Goal: Transaction & Acquisition: Purchase product/service

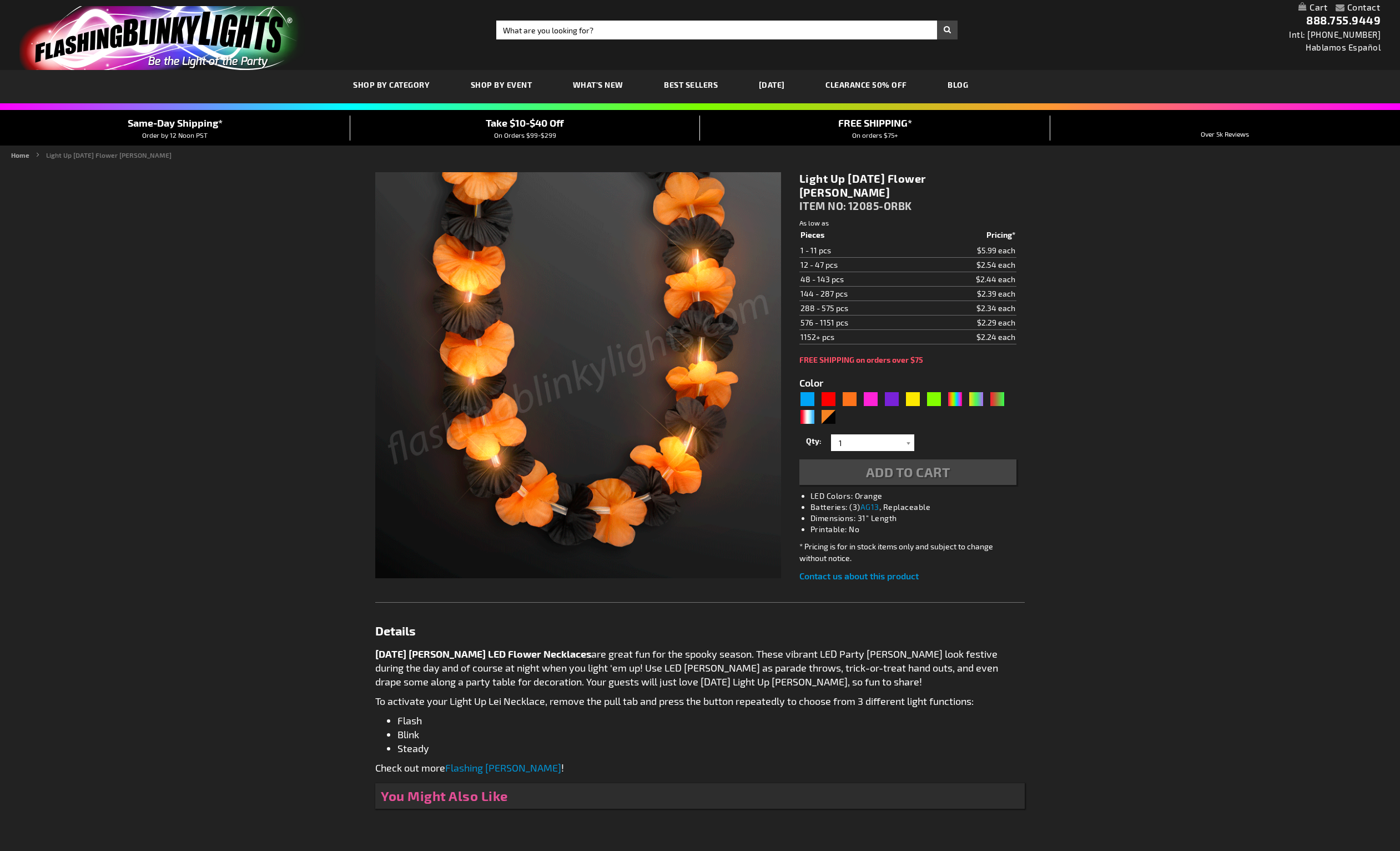
type input "5756"
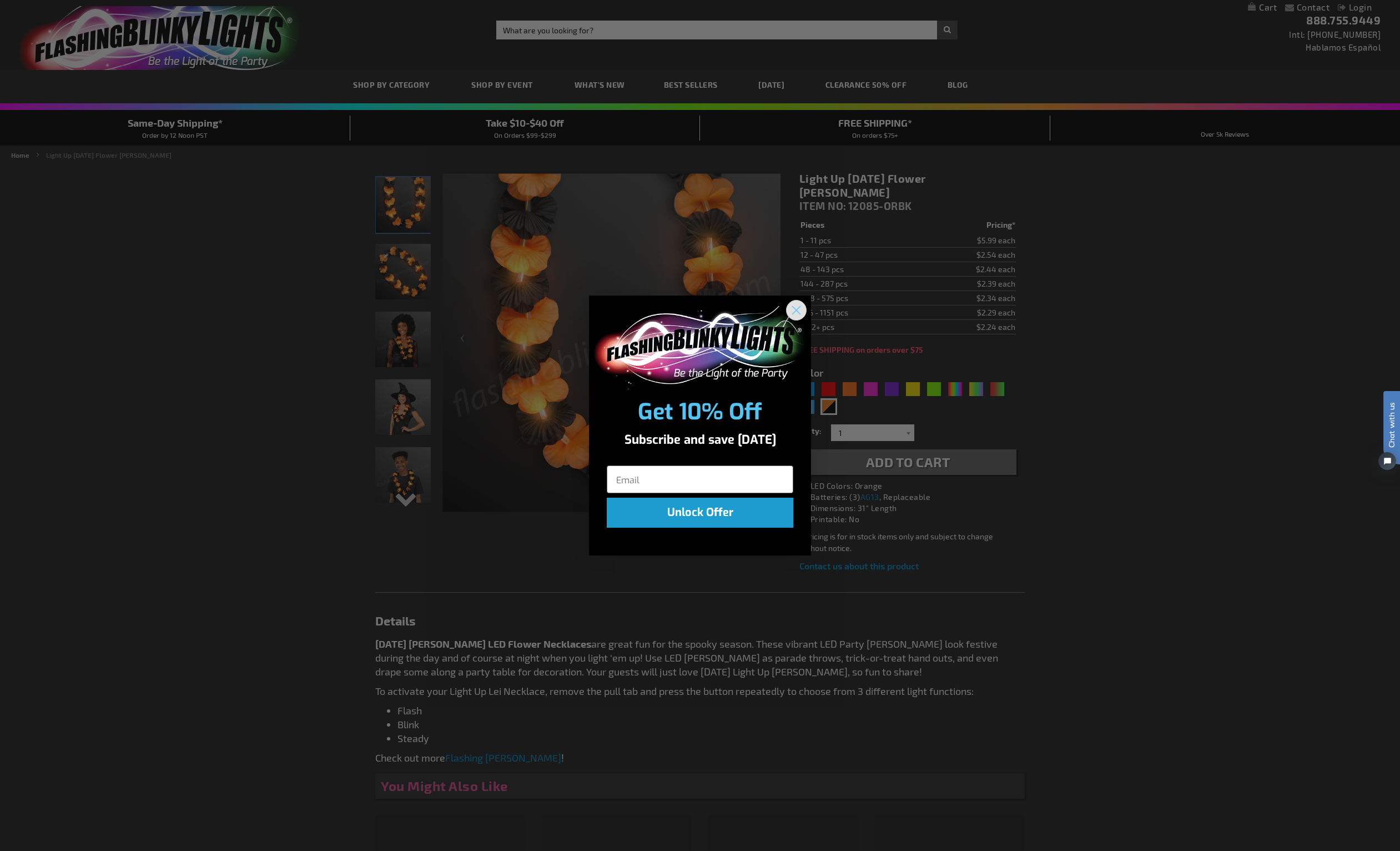
click at [792, 315] on circle "Close dialog" at bounding box center [796, 310] width 18 height 18
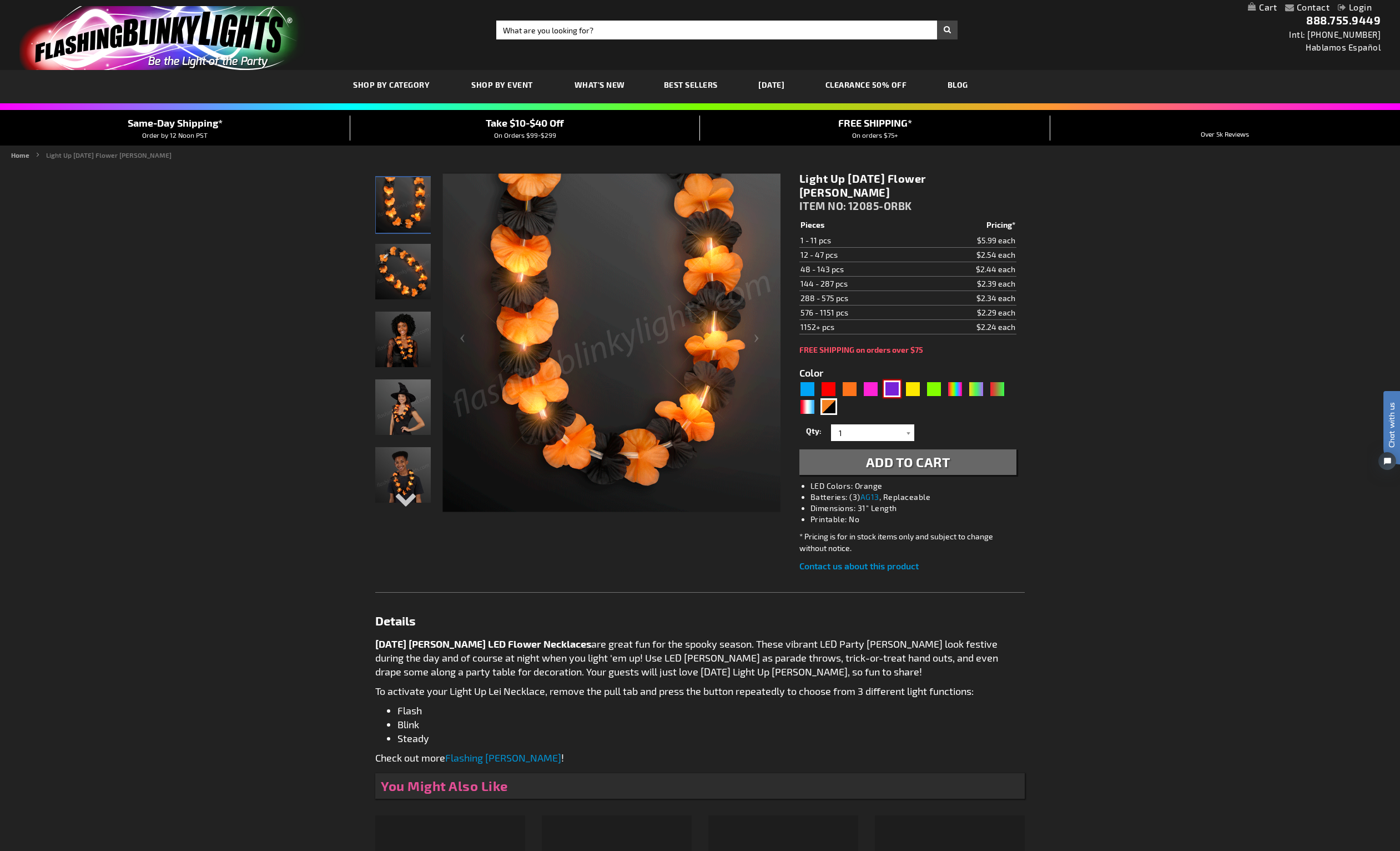
click at [889, 380] on div "Purple" at bounding box center [892, 388] width 17 height 17
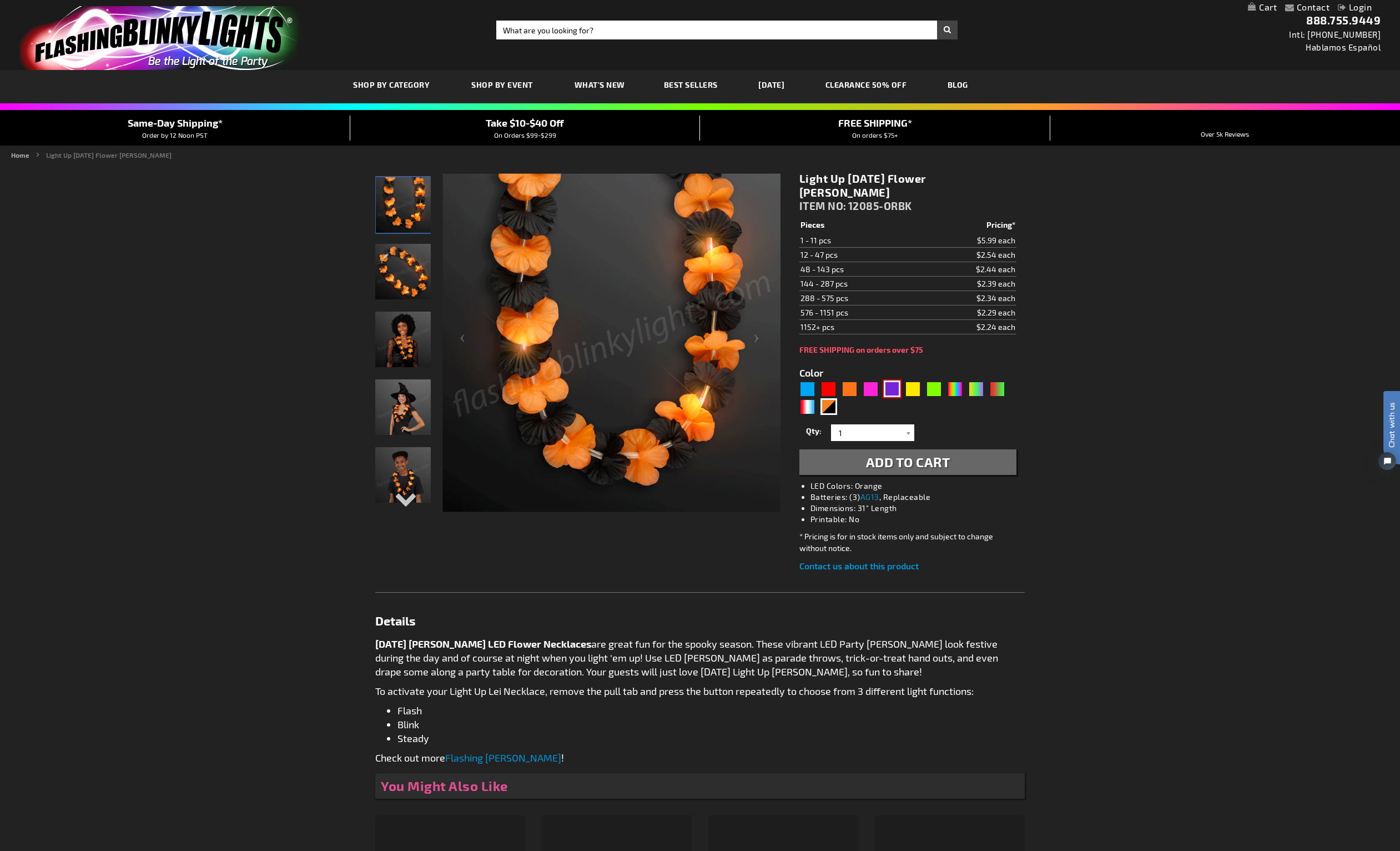
type input "5640"
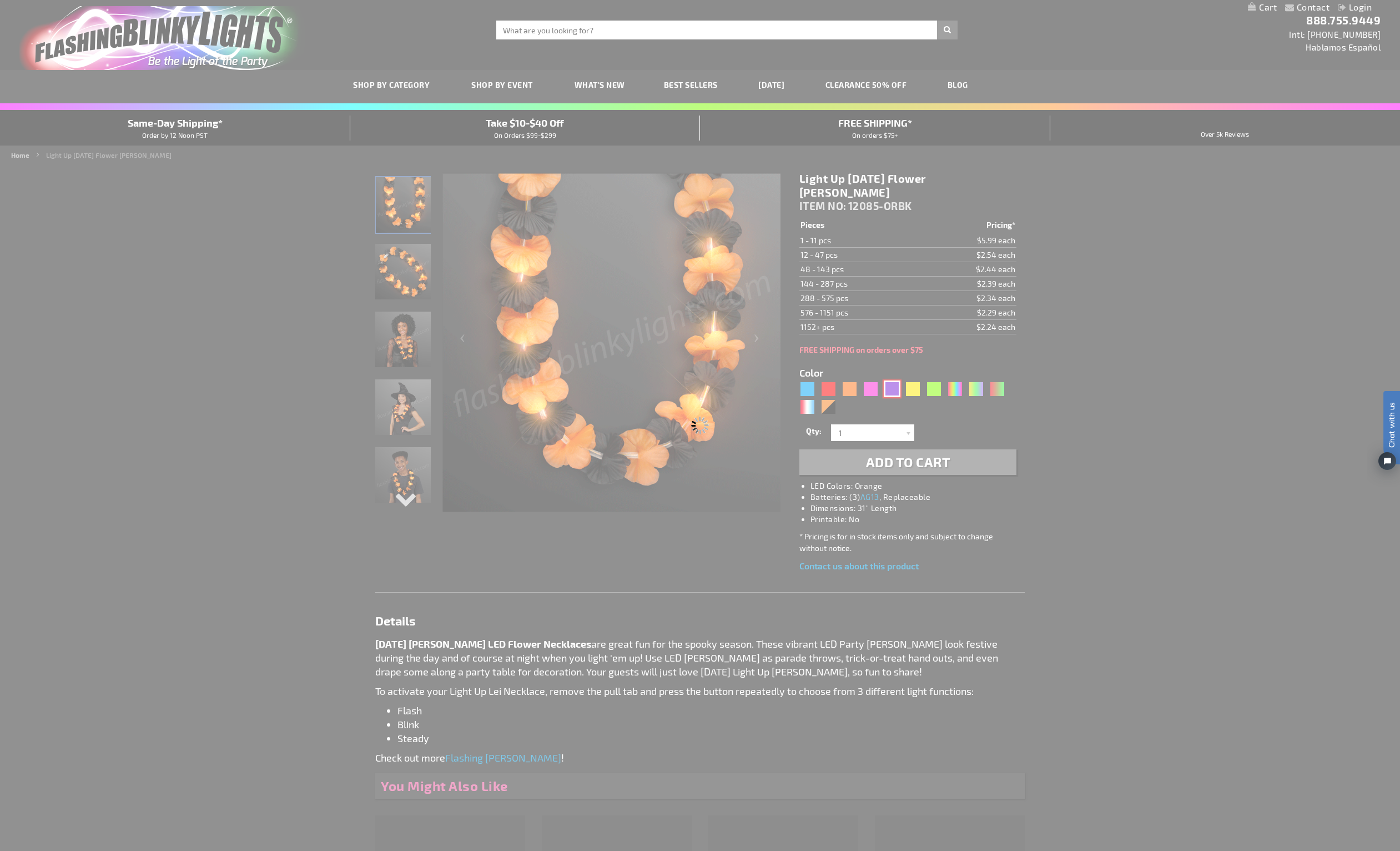
type input "12085-PR"
type input "Customize - Light Up Purple Lei Flower Necklaces - ITEM NO: 12085-PR"
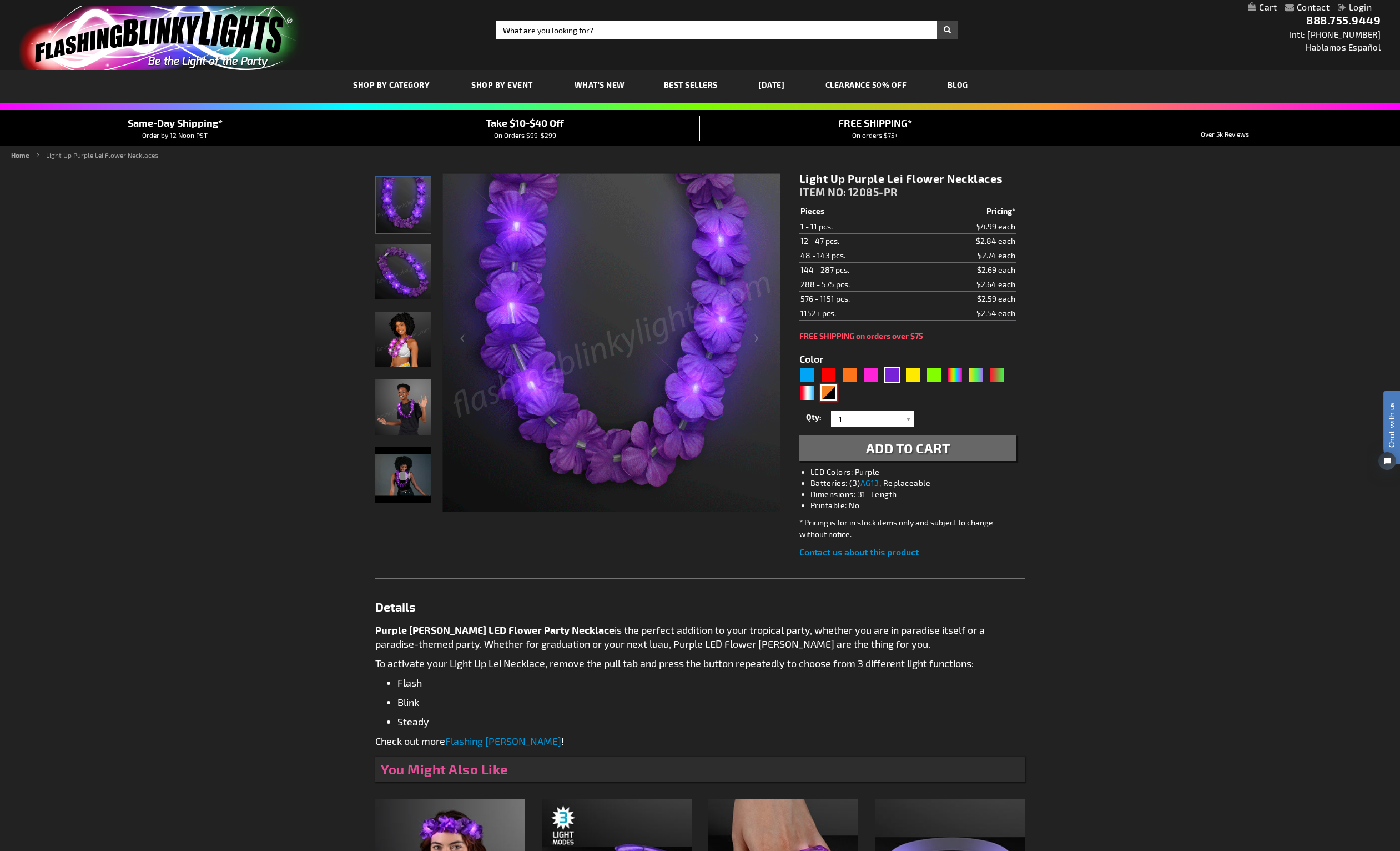
click at [826, 391] on div "Orange Black" at bounding box center [828, 392] width 17 height 17
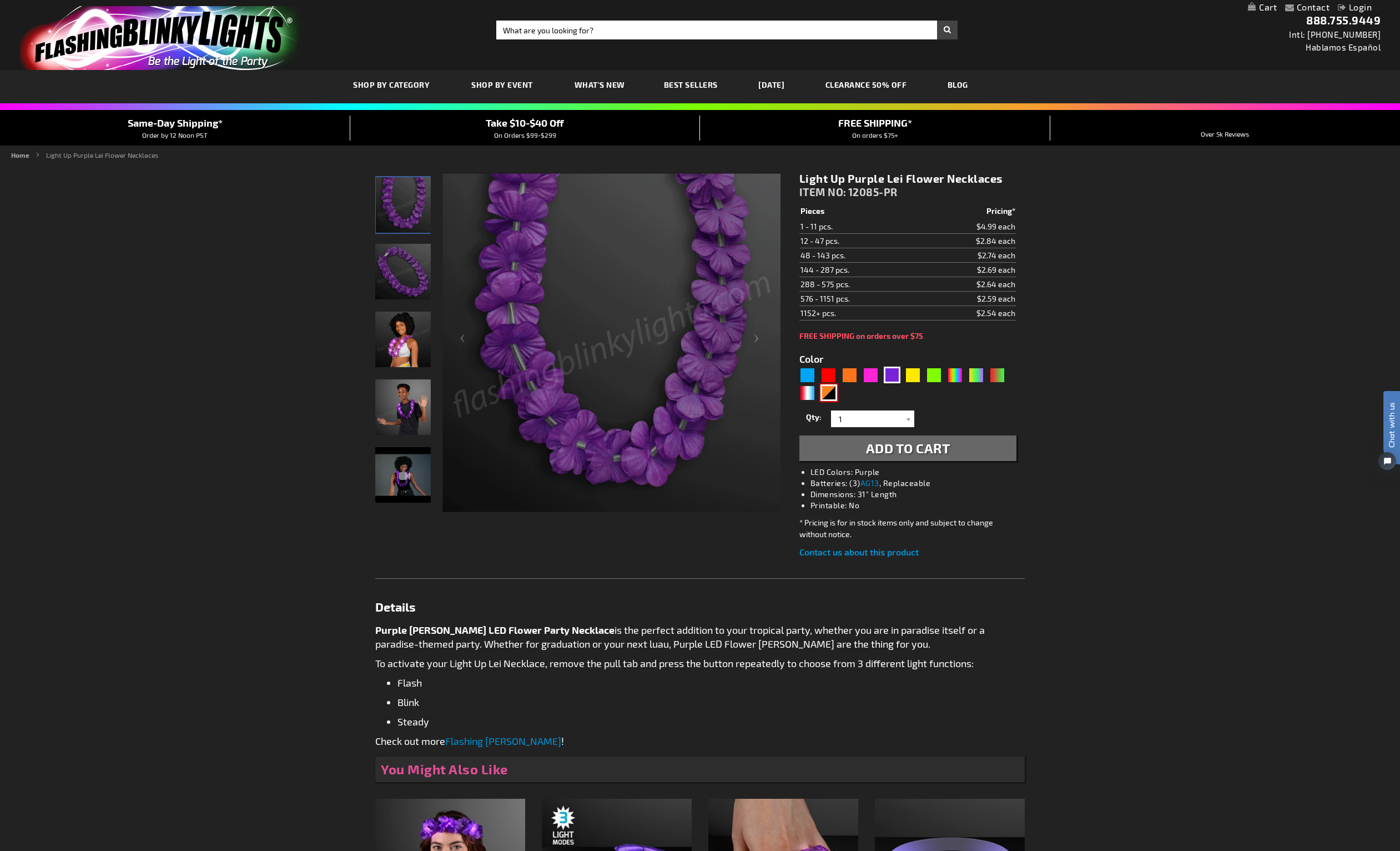
type input "5756"
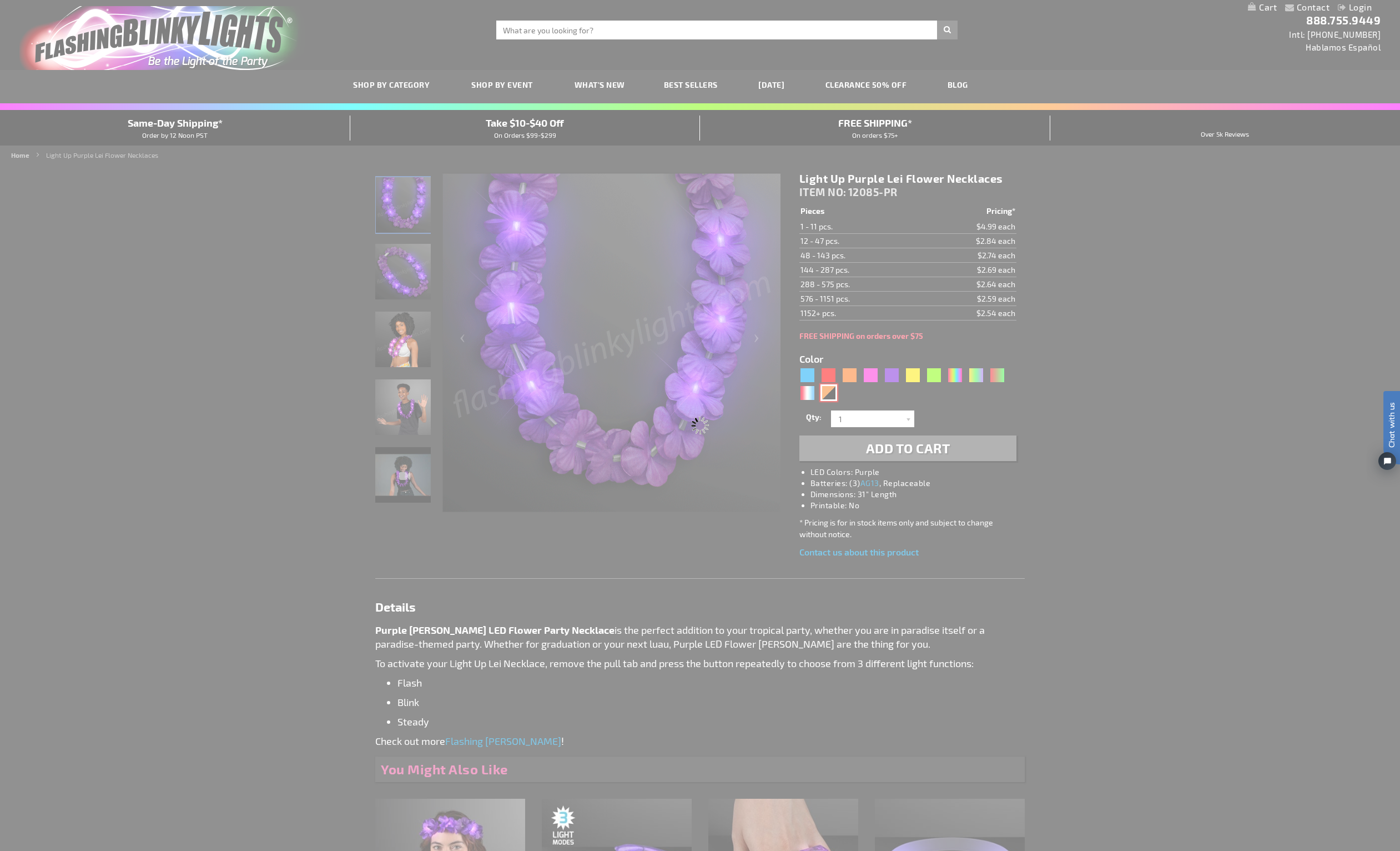
type input "12085-ORBK"
type input "Customize - Light Up [DATE] Flower [PERSON_NAME] - ITEM NO: 12085-ORBK"
